Goal: Find specific page/section

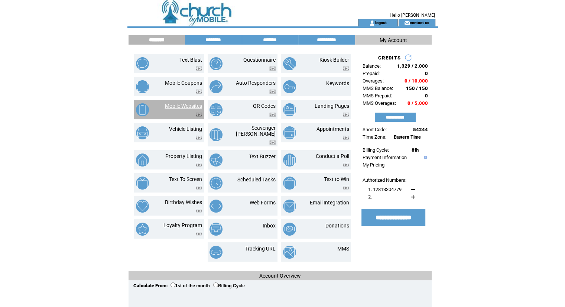
click at [182, 103] on link "Mobile Websites" at bounding box center [183, 106] width 37 height 6
click at [176, 104] on link "Mobile Websites" at bounding box center [183, 106] width 37 height 6
click at [175, 106] on link "Mobile Websites" at bounding box center [183, 106] width 37 height 6
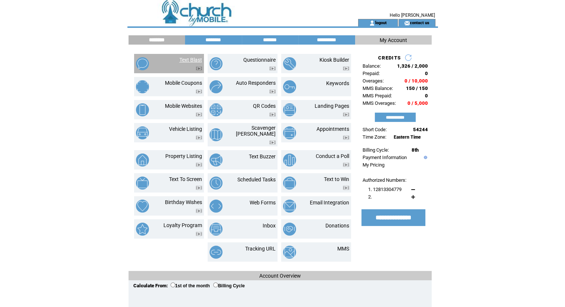
click at [182, 57] on link "Text Blast" at bounding box center [190, 60] width 23 height 6
